Goal: Leave review/rating: Leave review/rating

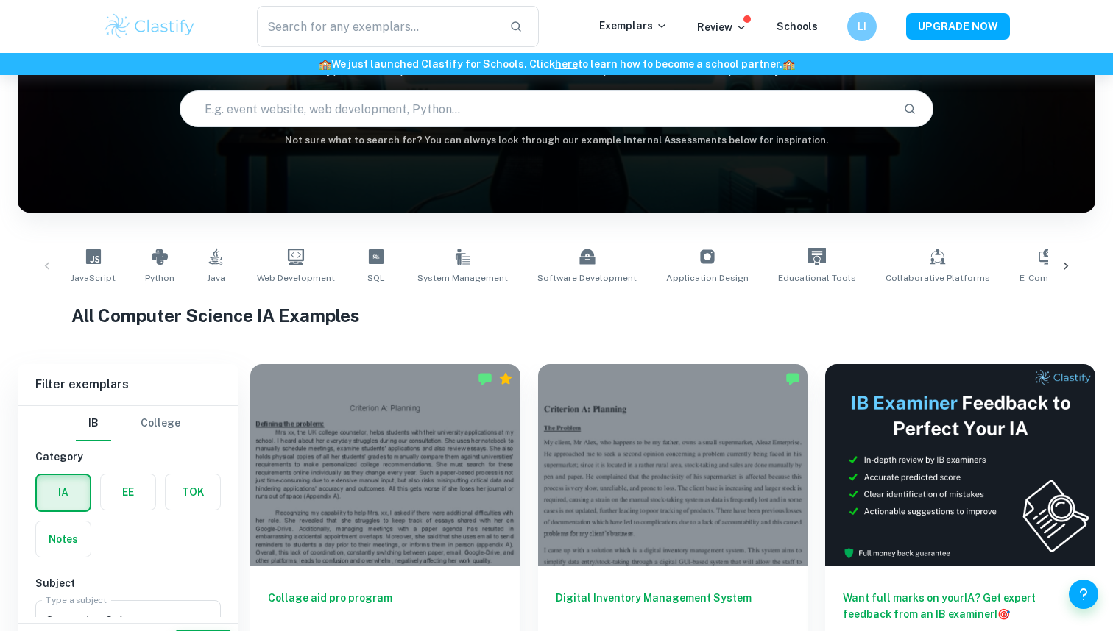
scroll to position [202, 0]
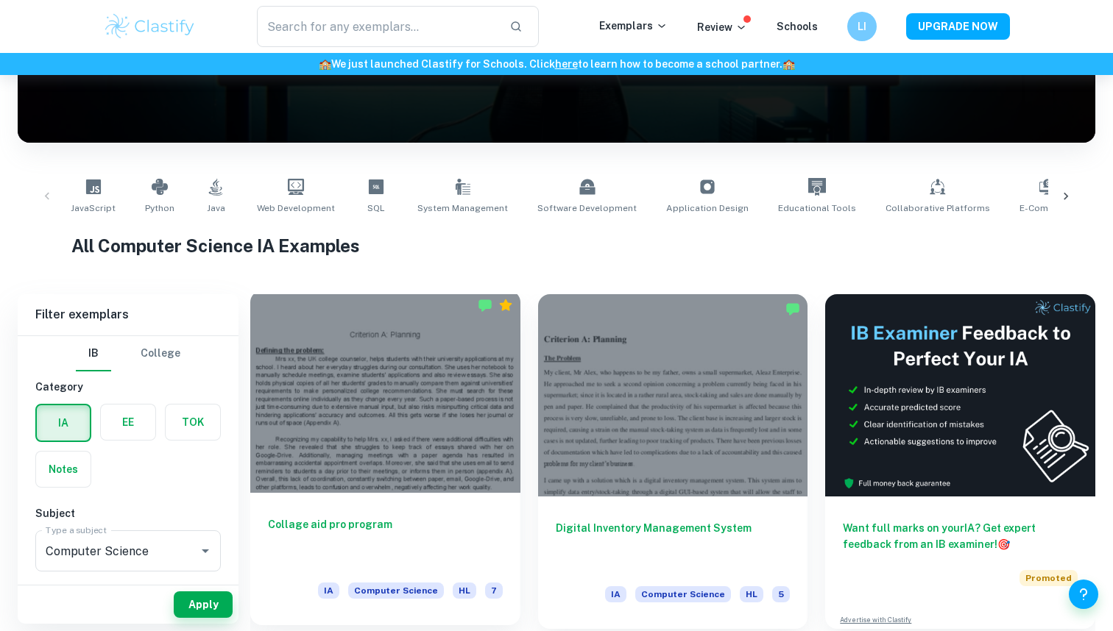
click at [378, 436] on div at bounding box center [385, 392] width 270 height 202
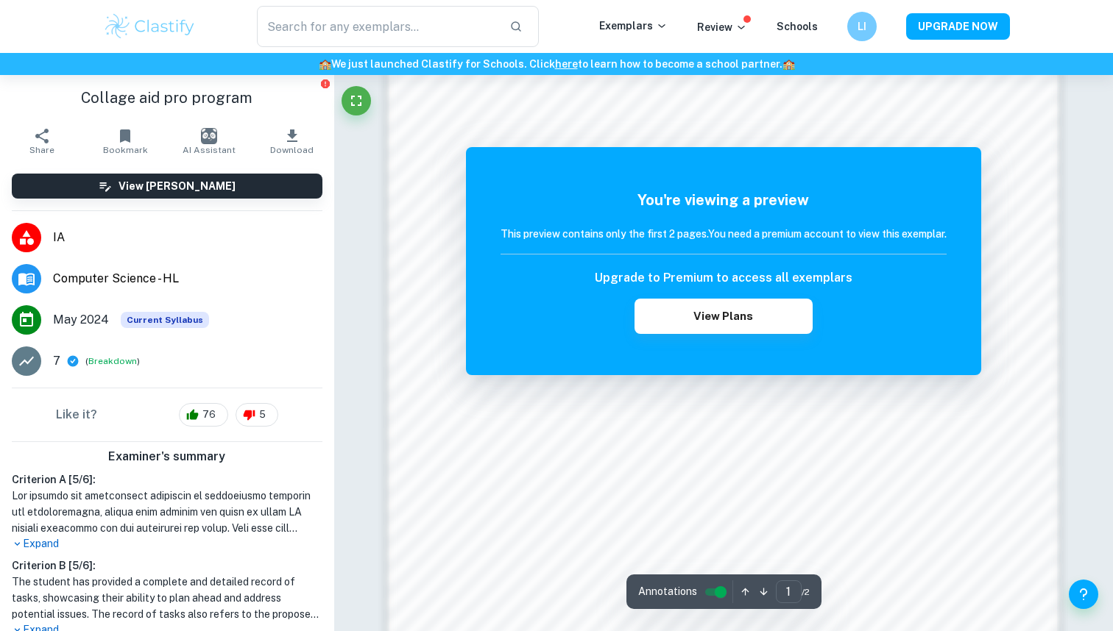
scroll to position [1295, 0]
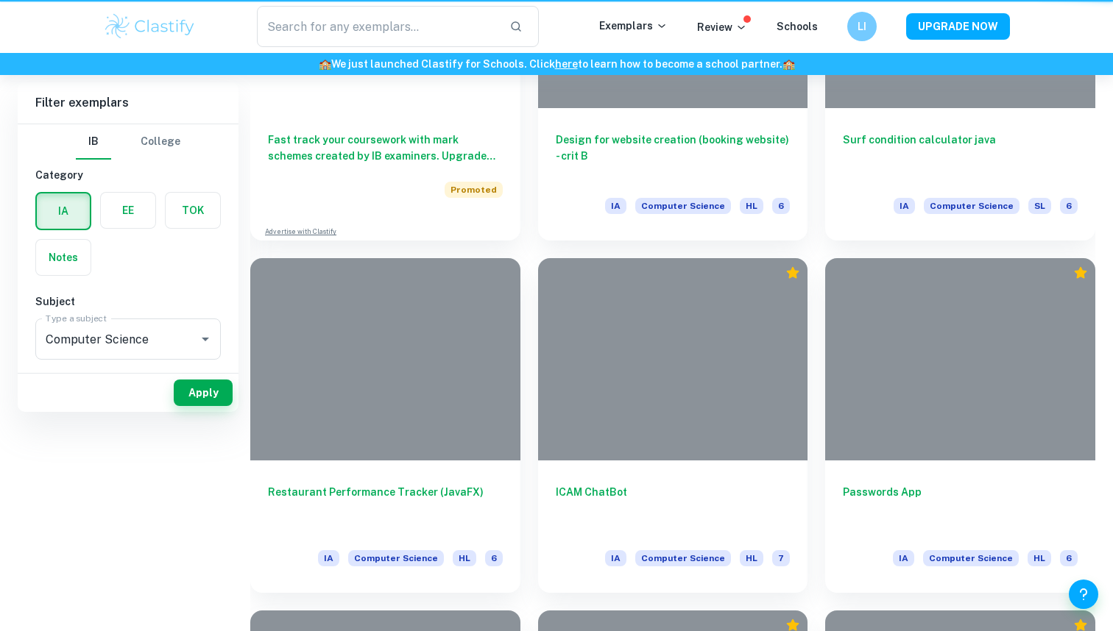
scroll to position [202, 0]
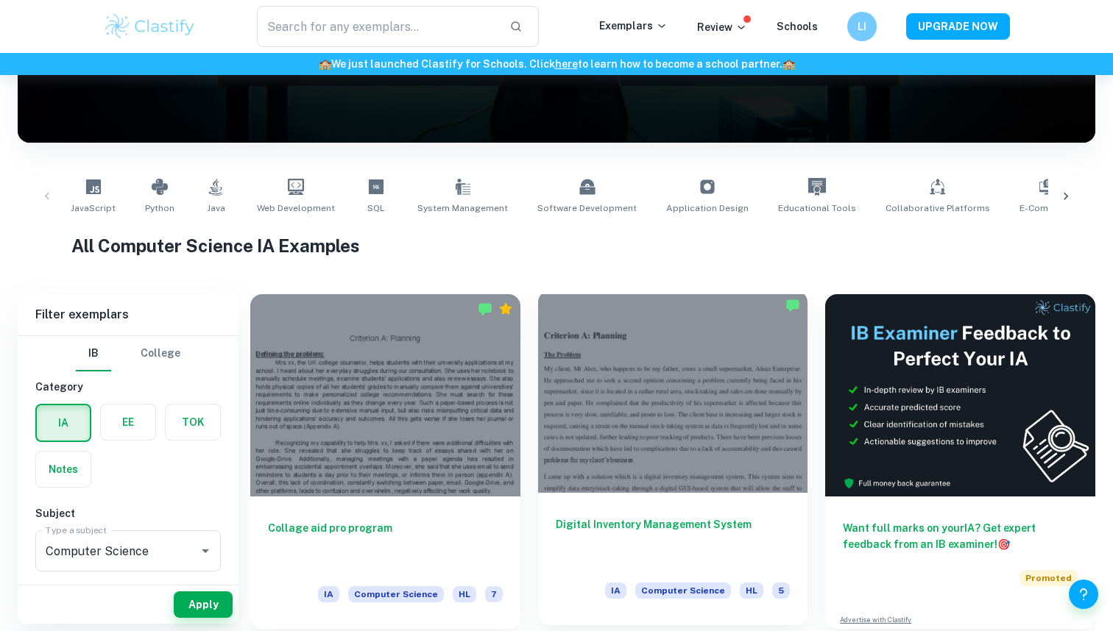
click at [684, 348] on div at bounding box center [673, 392] width 270 height 202
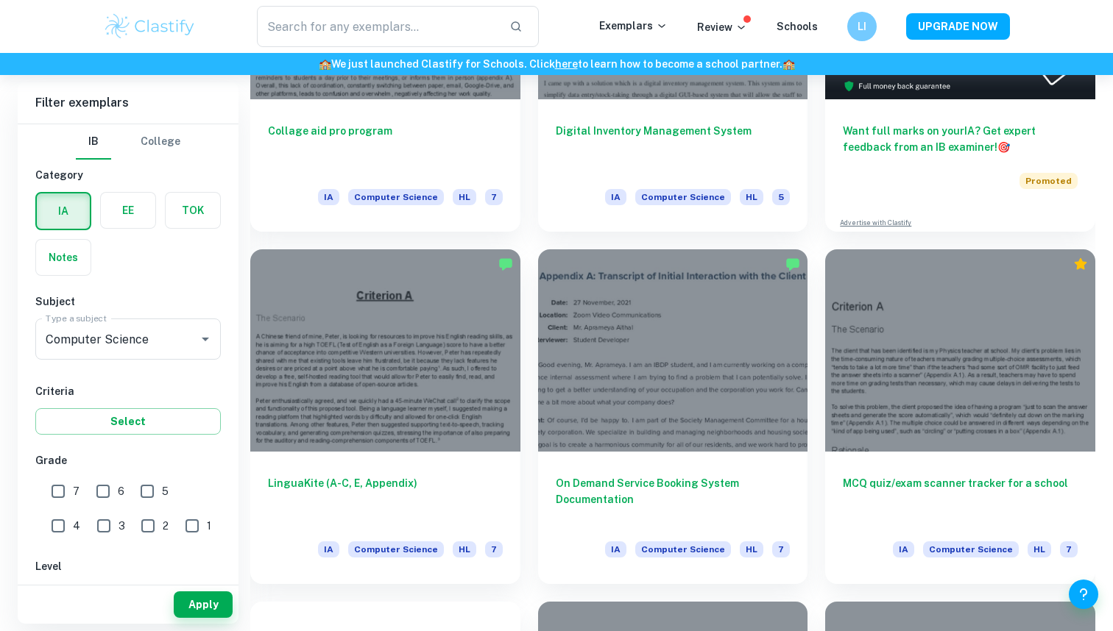
scroll to position [605, 0]
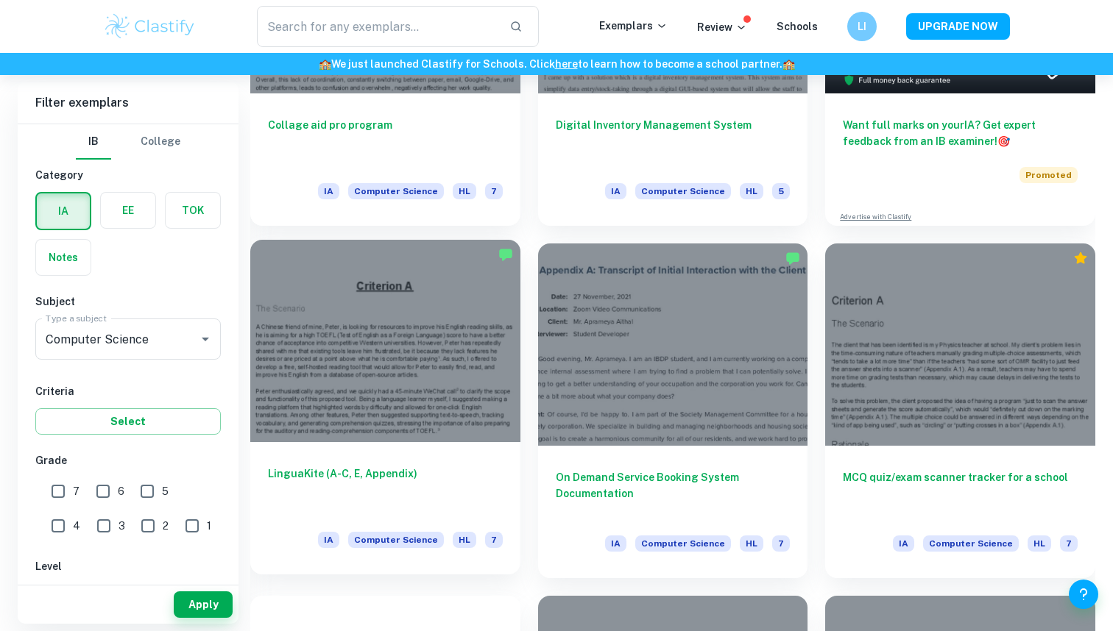
click at [470, 348] on div at bounding box center [385, 341] width 270 height 202
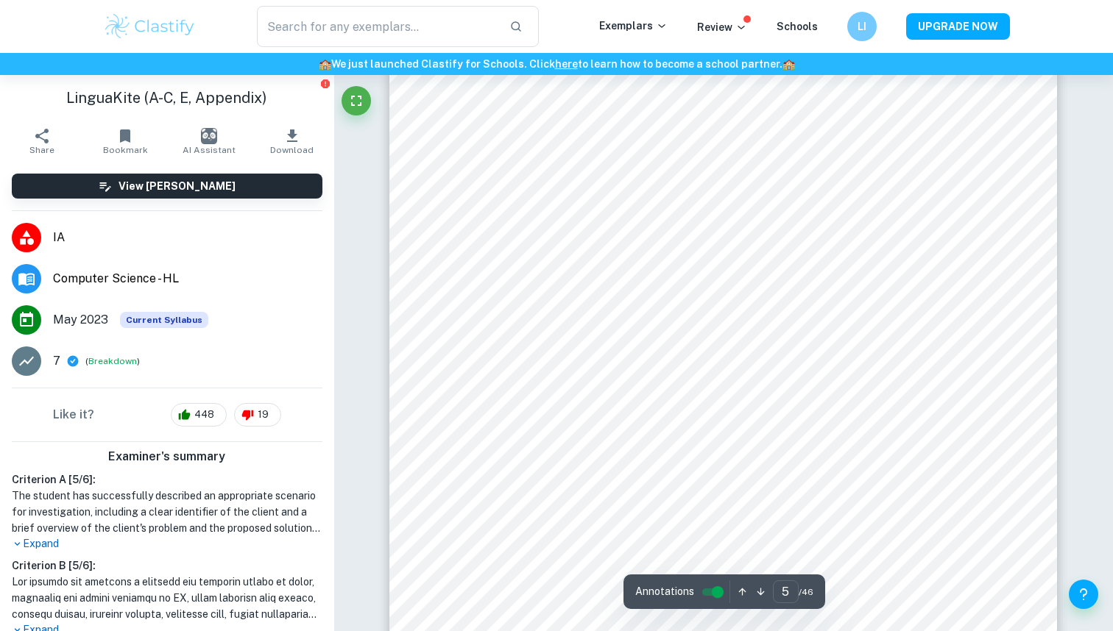
scroll to position [3947, 0]
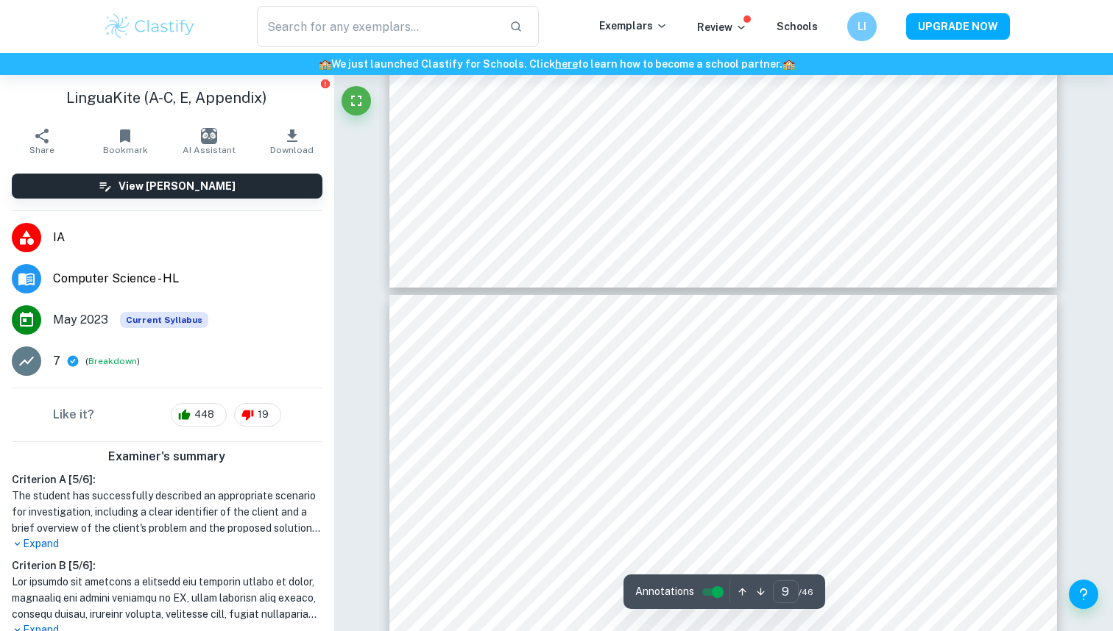
type input "10"
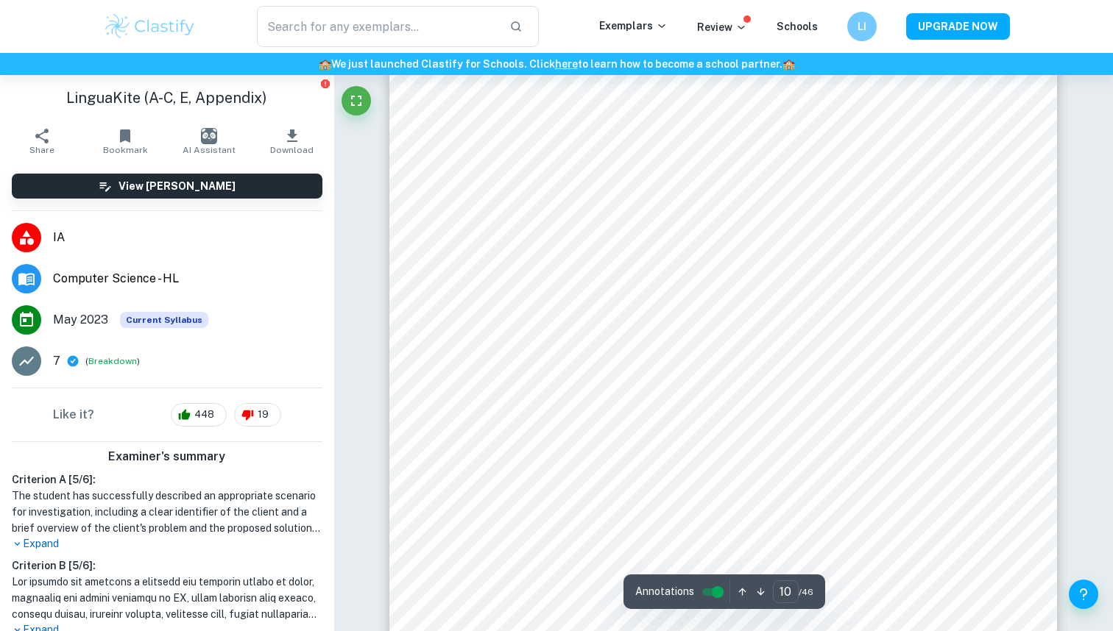
scroll to position [8897, 0]
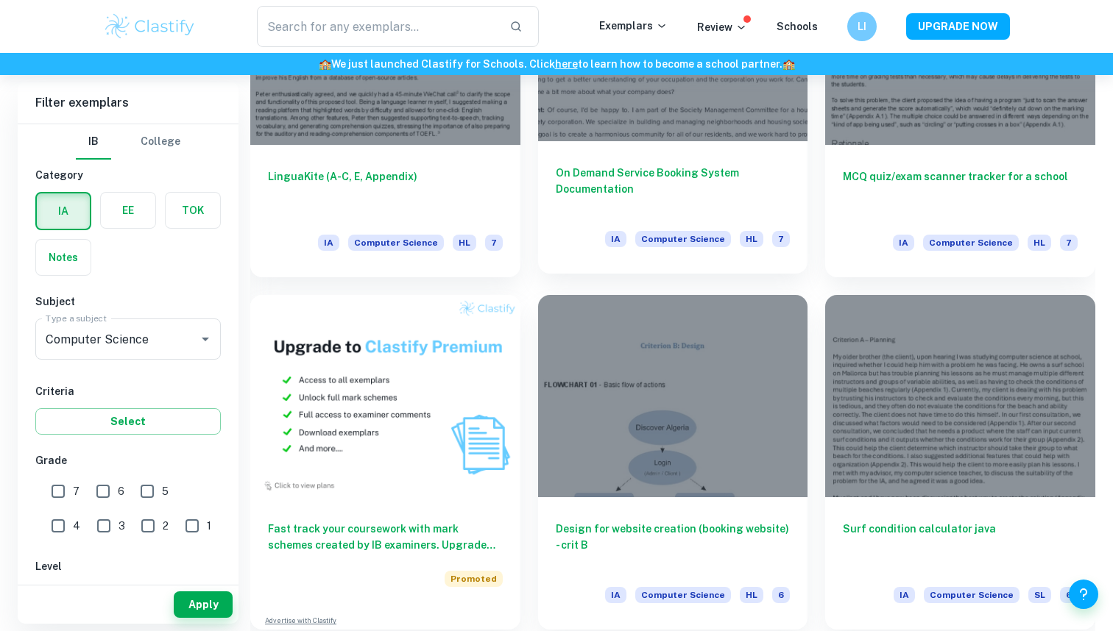
scroll to position [909, 0]
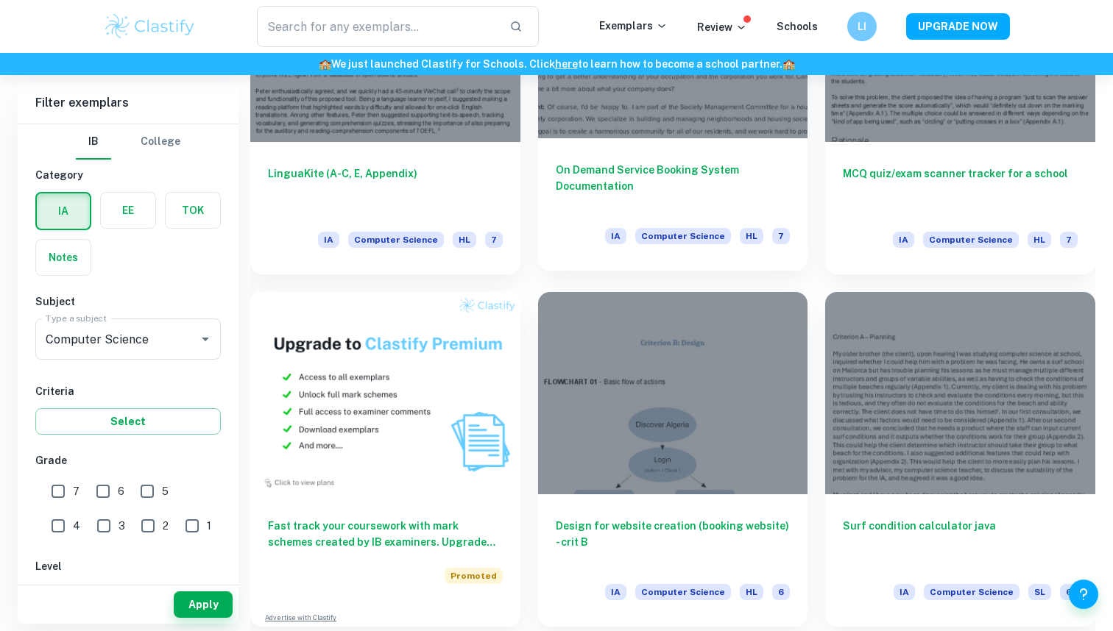
click at [659, 495] on div "Design for website creation (booking website) - crit B IA Computer Science HL 6" at bounding box center [673, 561] width 270 height 132
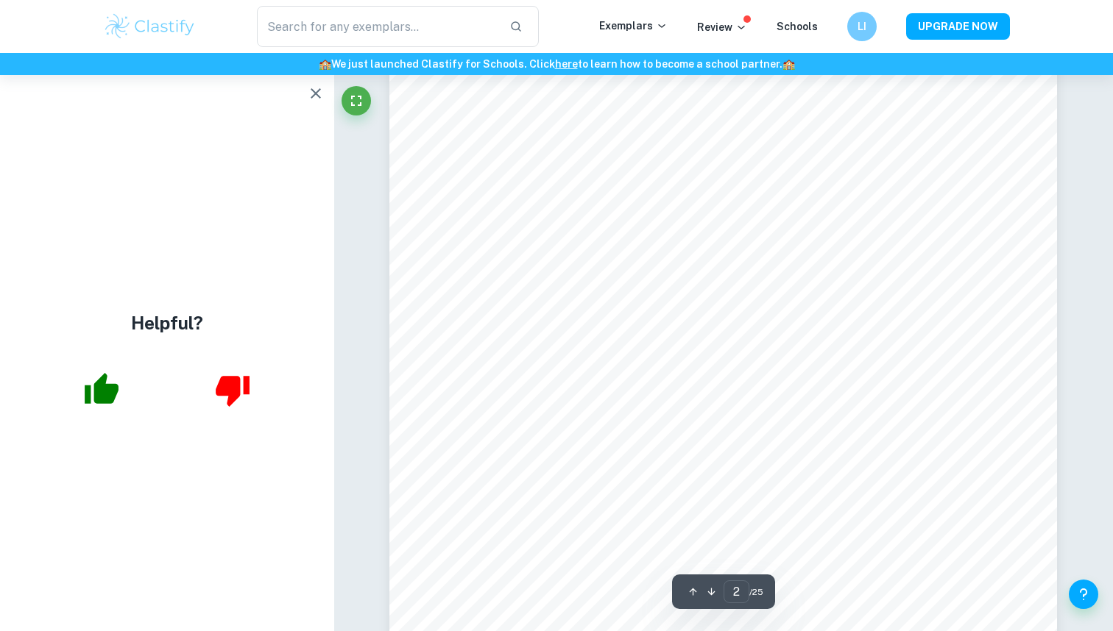
scroll to position [901, 0]
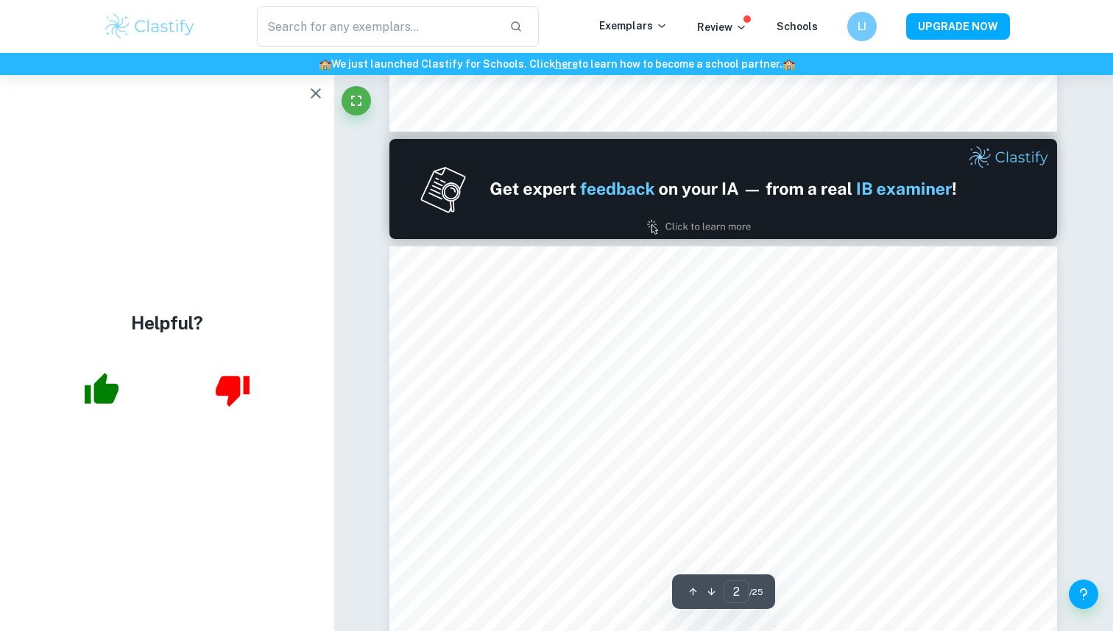
type input "1"
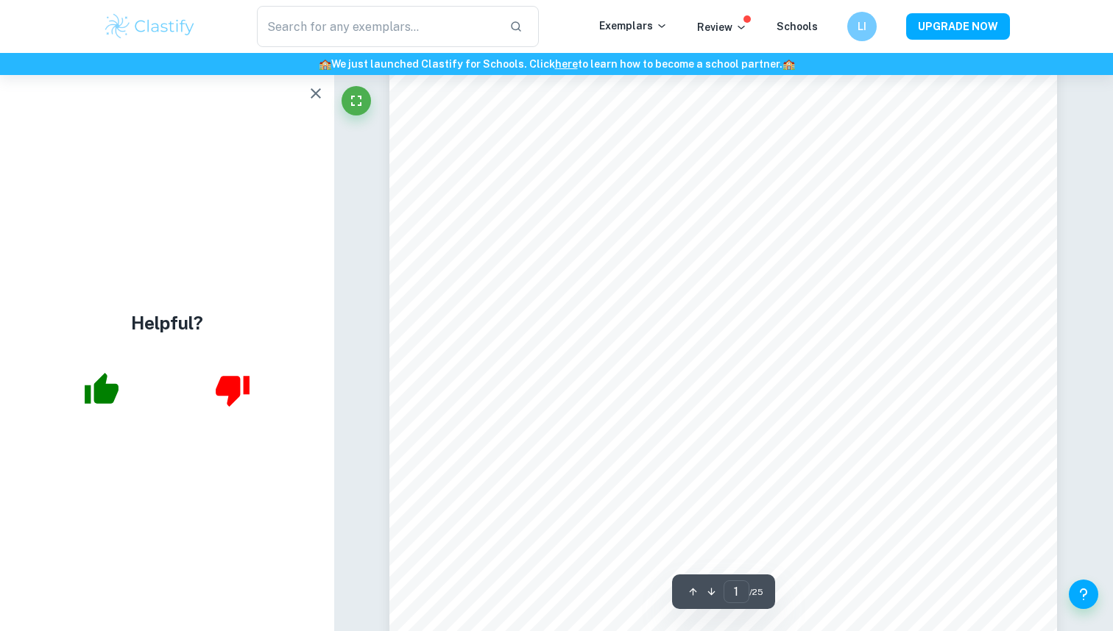
scroll to position [378, 0]
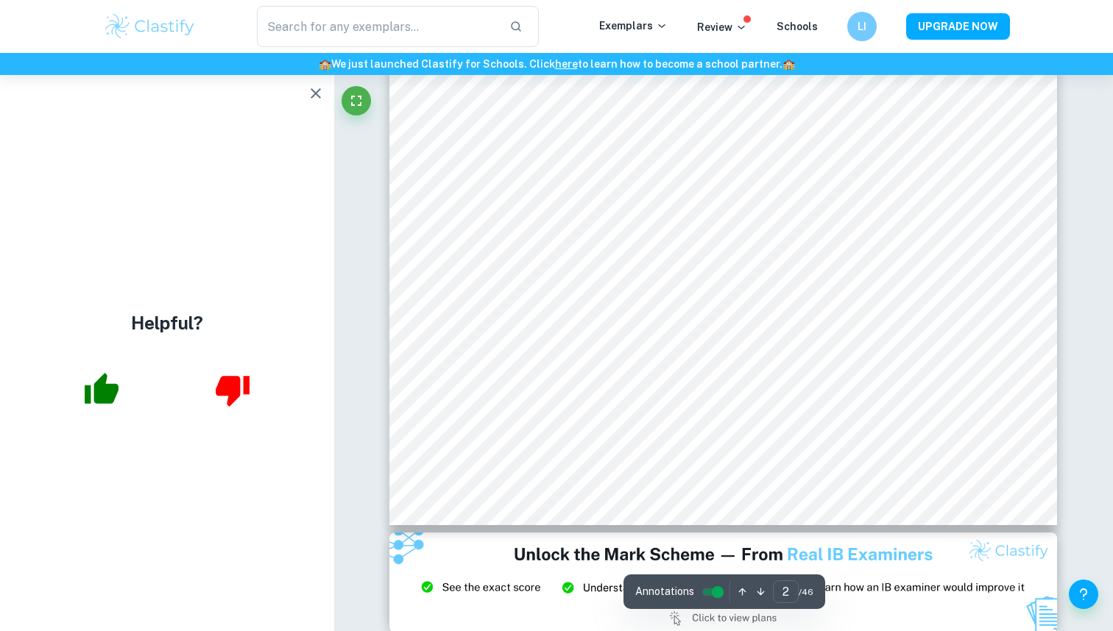
scroll to position [1417, 0]
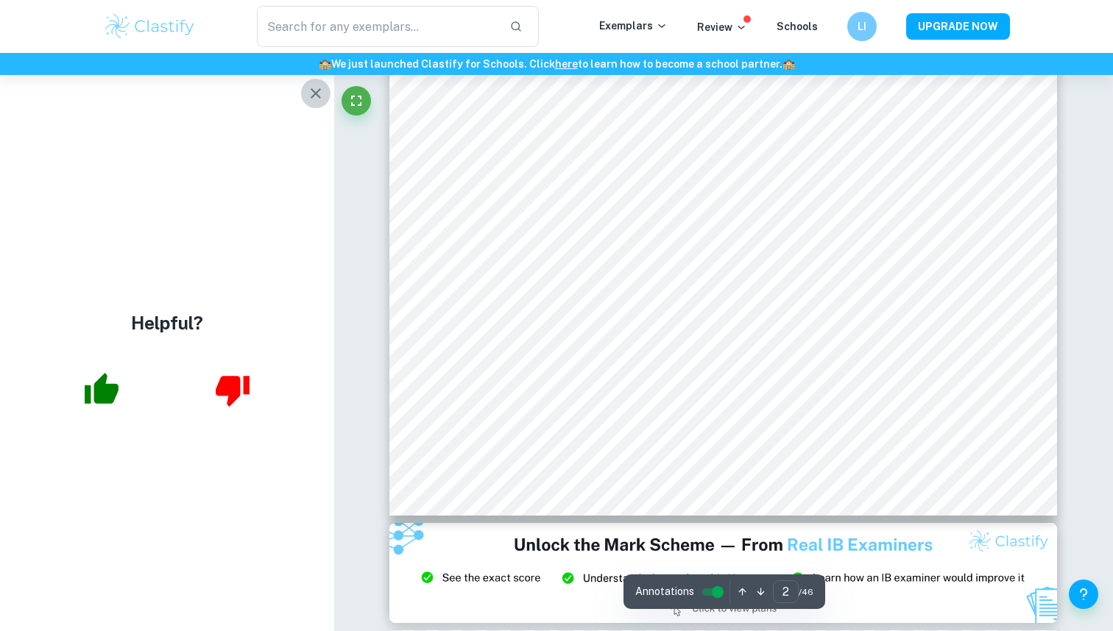
click at [319, 93] on icon "button" at bounding box center [316, 94] width 18 height 18
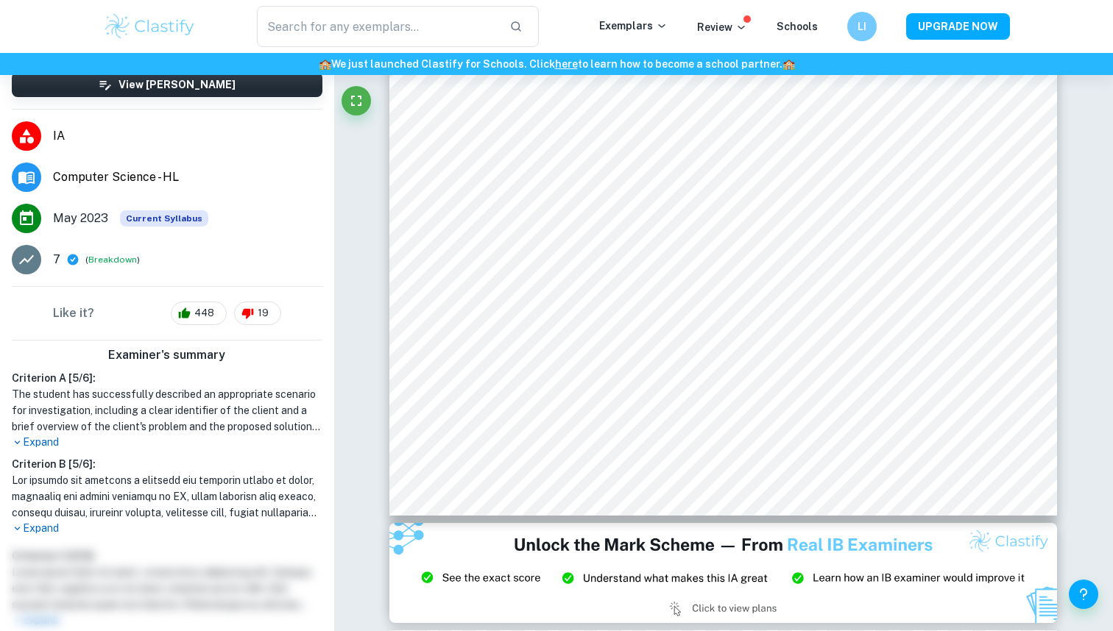
scroll to position [130, 0]
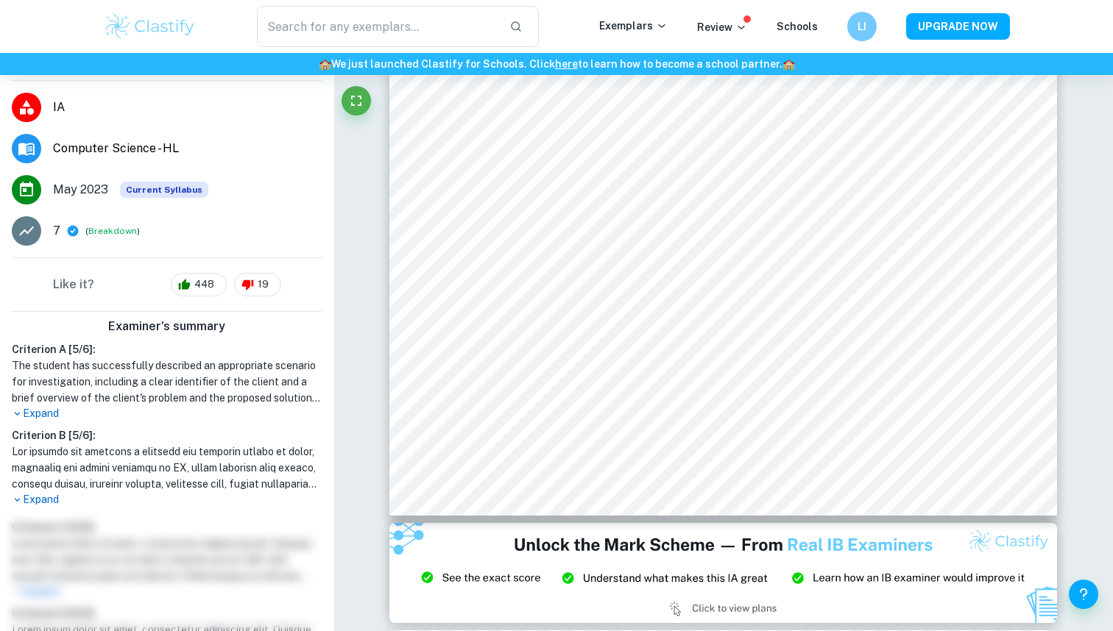
click at [60, 437] on h6 "Criterion B [ 5 / 6 ]:" at bounding box center [167, 436] width 311 height 16
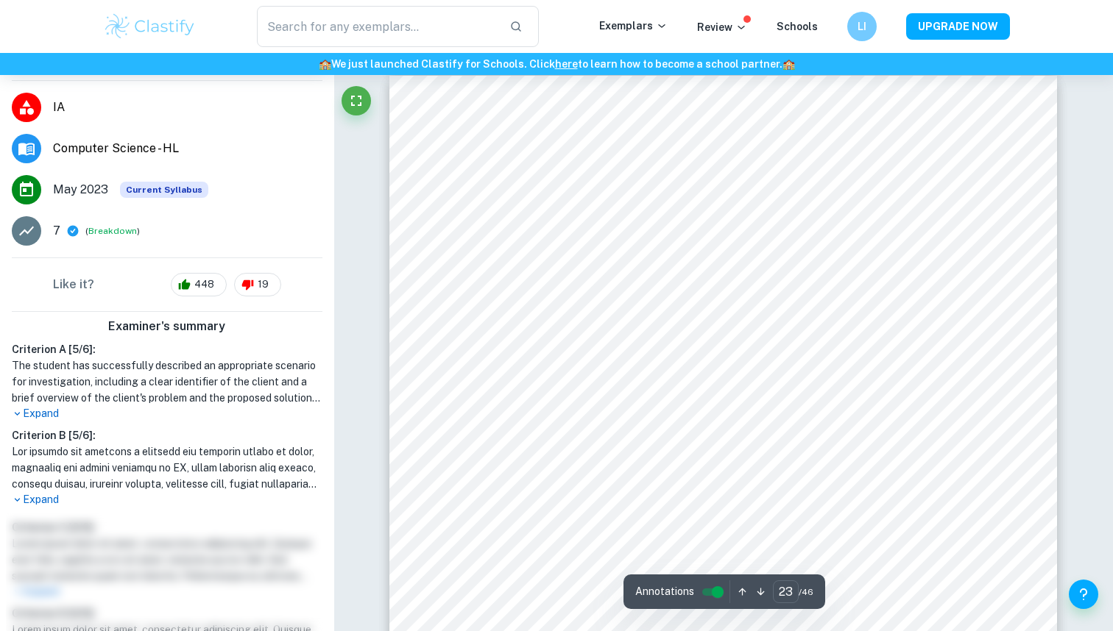
scroll to position [21189, 0]
click at [789, 584] on input "23" at bounding box center [786, 592] width 26 height 23
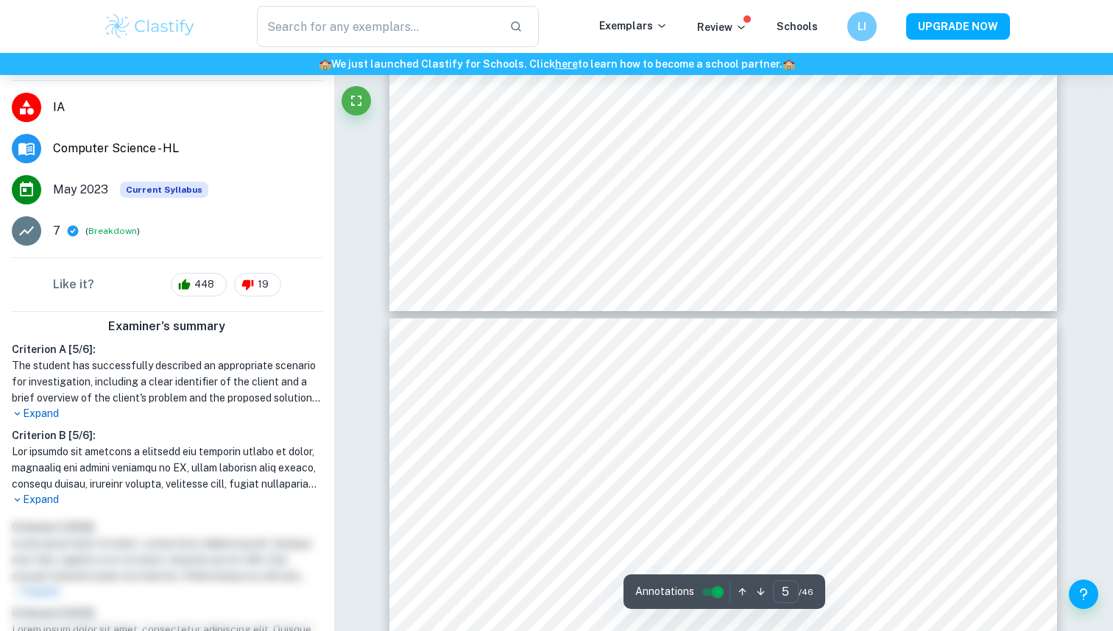
type input "6"
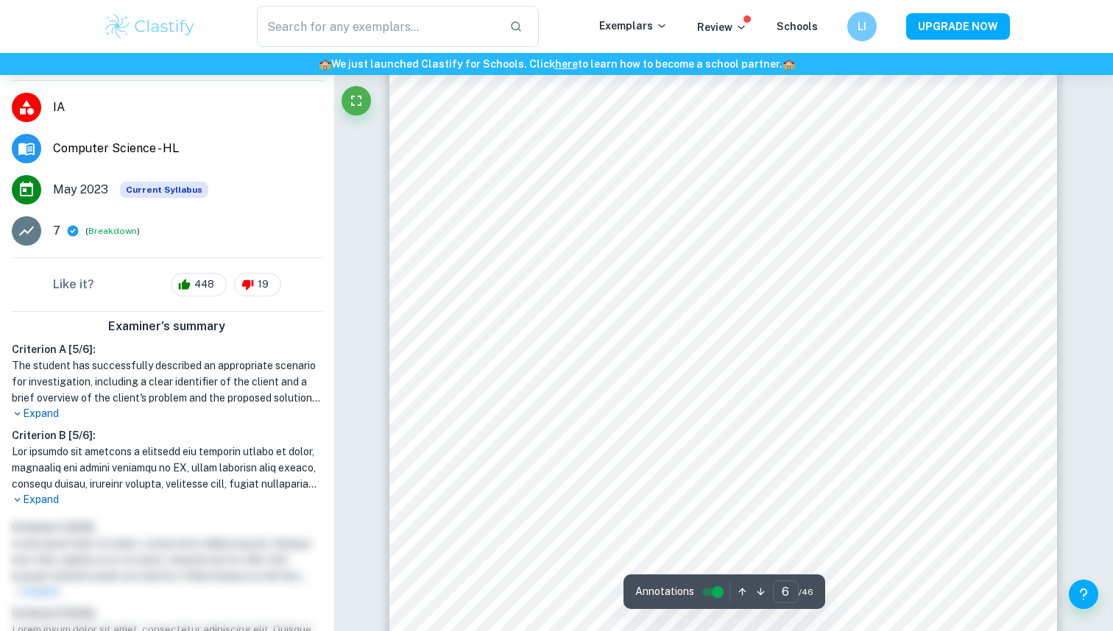
scroll to position [5009, 0]
